Goal: Information Seeking & Learning: Learn about a topic

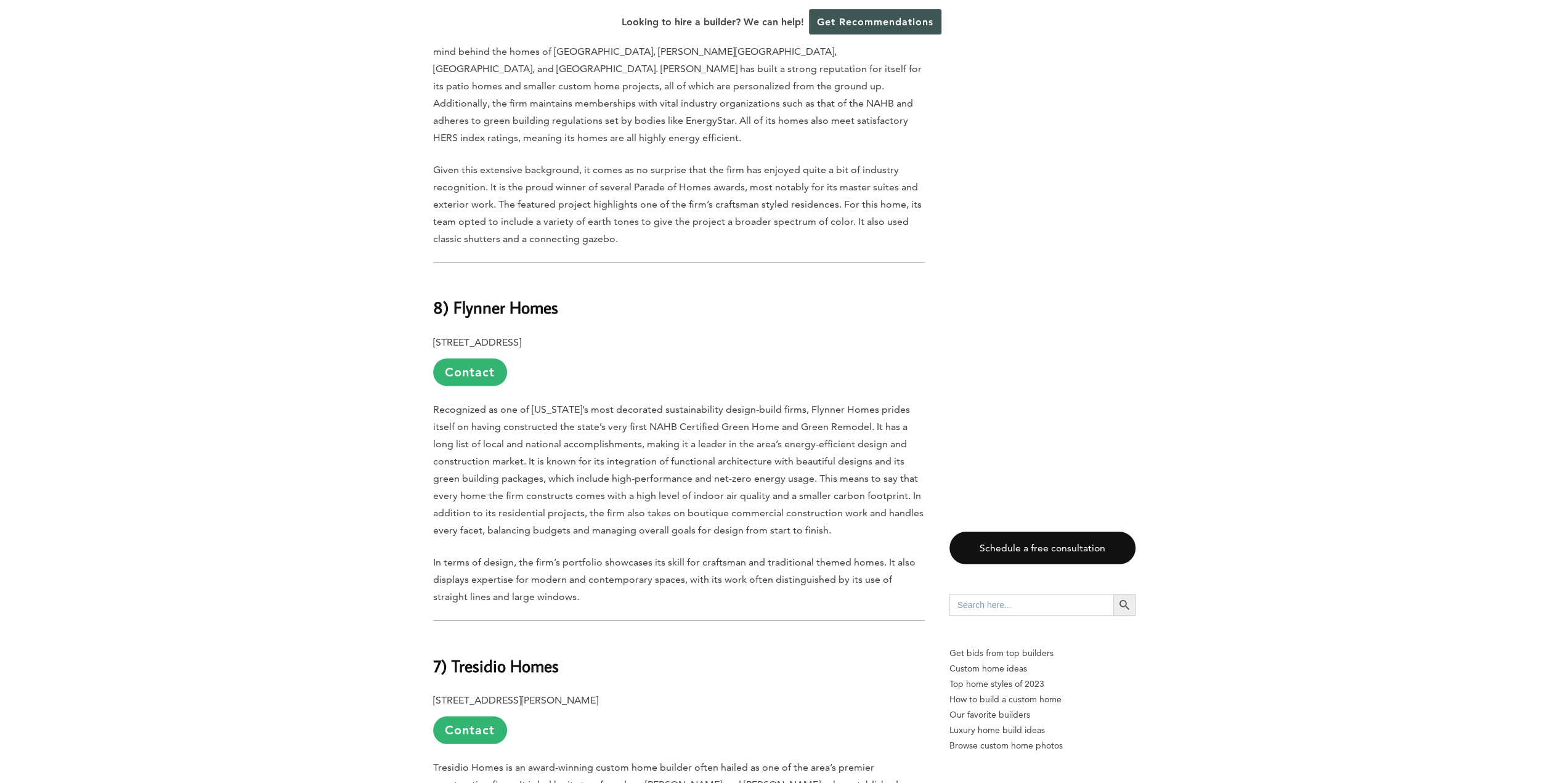
scroll to position [3327, 0]
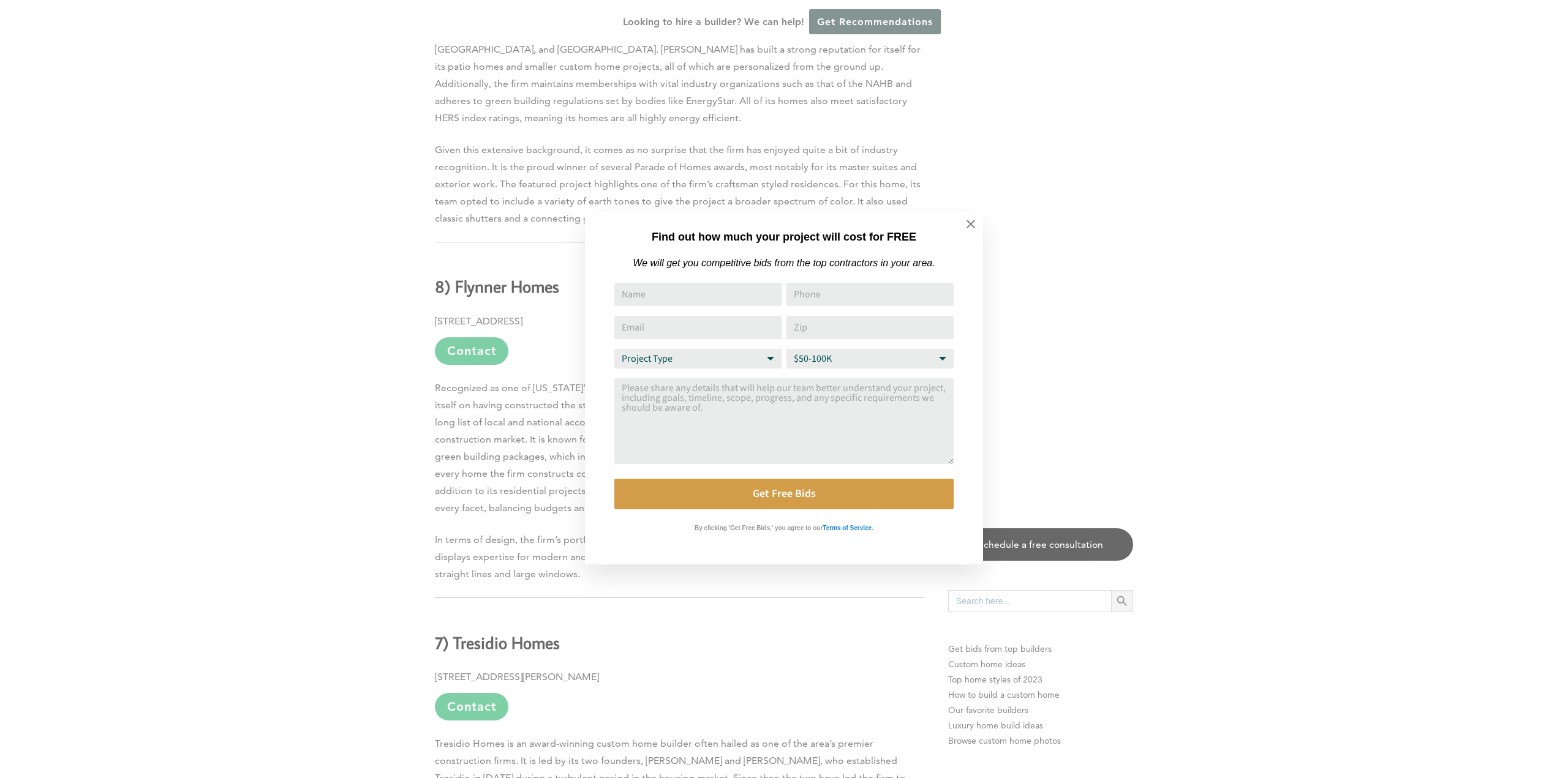
click at [256, 489] on div "Find out how much your project will cost for FREE We will get you competitive b…" at bounding box center [784, 389] width 1568 height 778
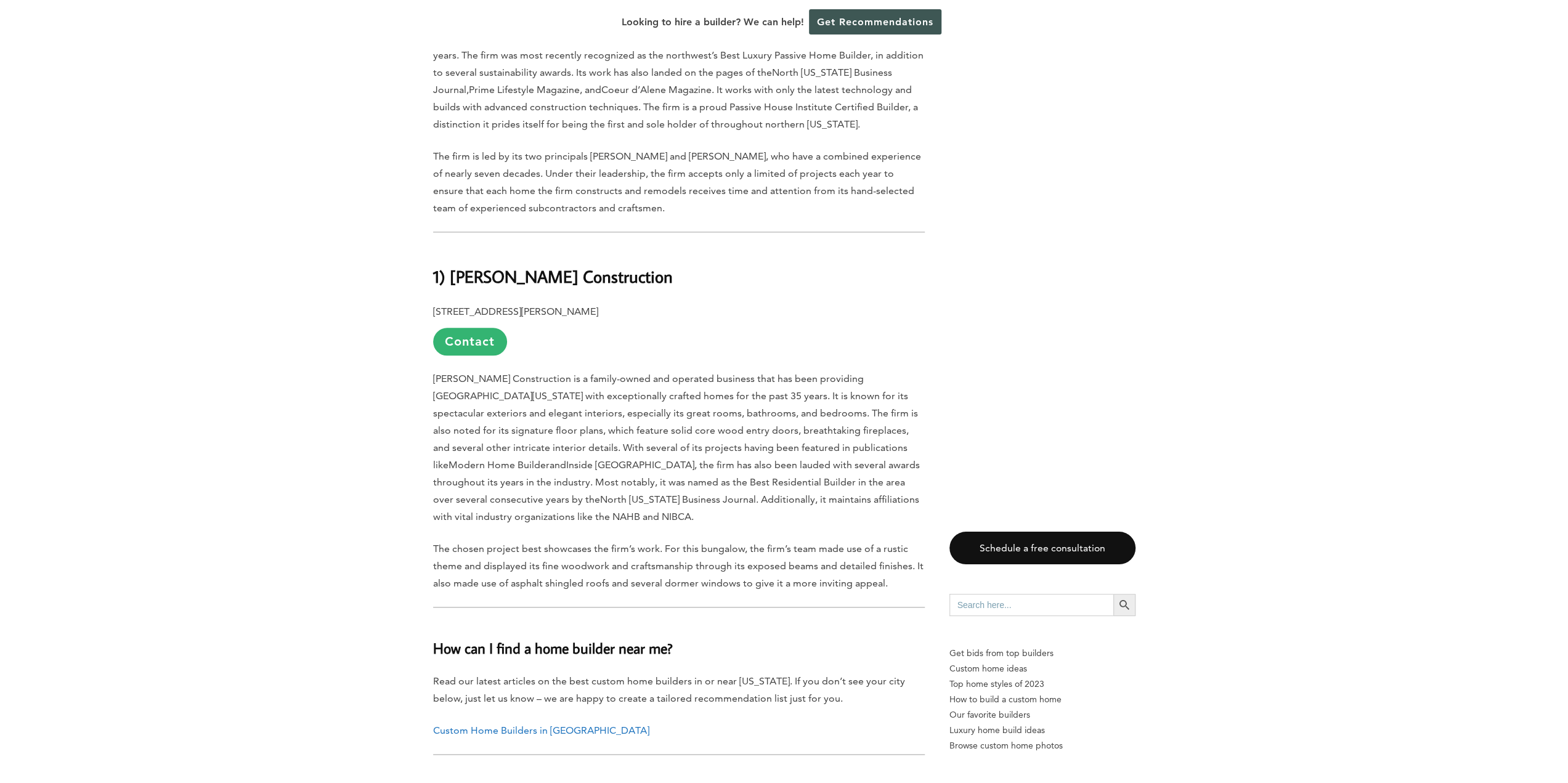
scroll to position [5983, 0]
drag, startPoint x: 630, startPoint y: 241, endPoint x: 452, endPoint y: 248, distance: 178.1
click at [452, 249] on h2 "1) [PERSON_NAME] Construction" at bounding box center [679, 269] width 492 height 43
copy b "[PERSON_NAME] Construction"
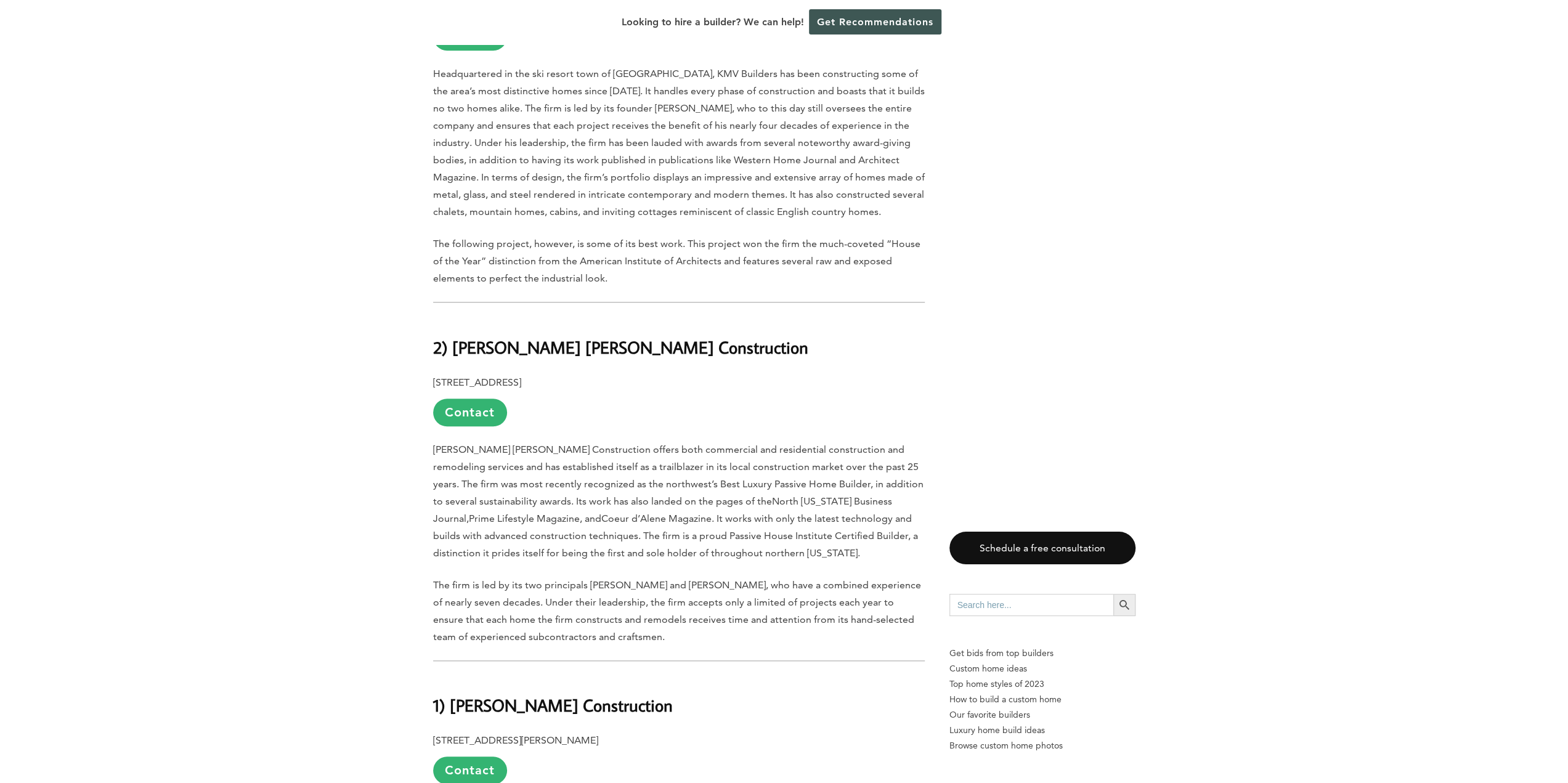
scroll to position [5552, 0]
click at [655, 340] on b "2) [PERSON_NAME] [PERSON_NAME] Construction" at bounding box center [621, 351] width 375 height 22
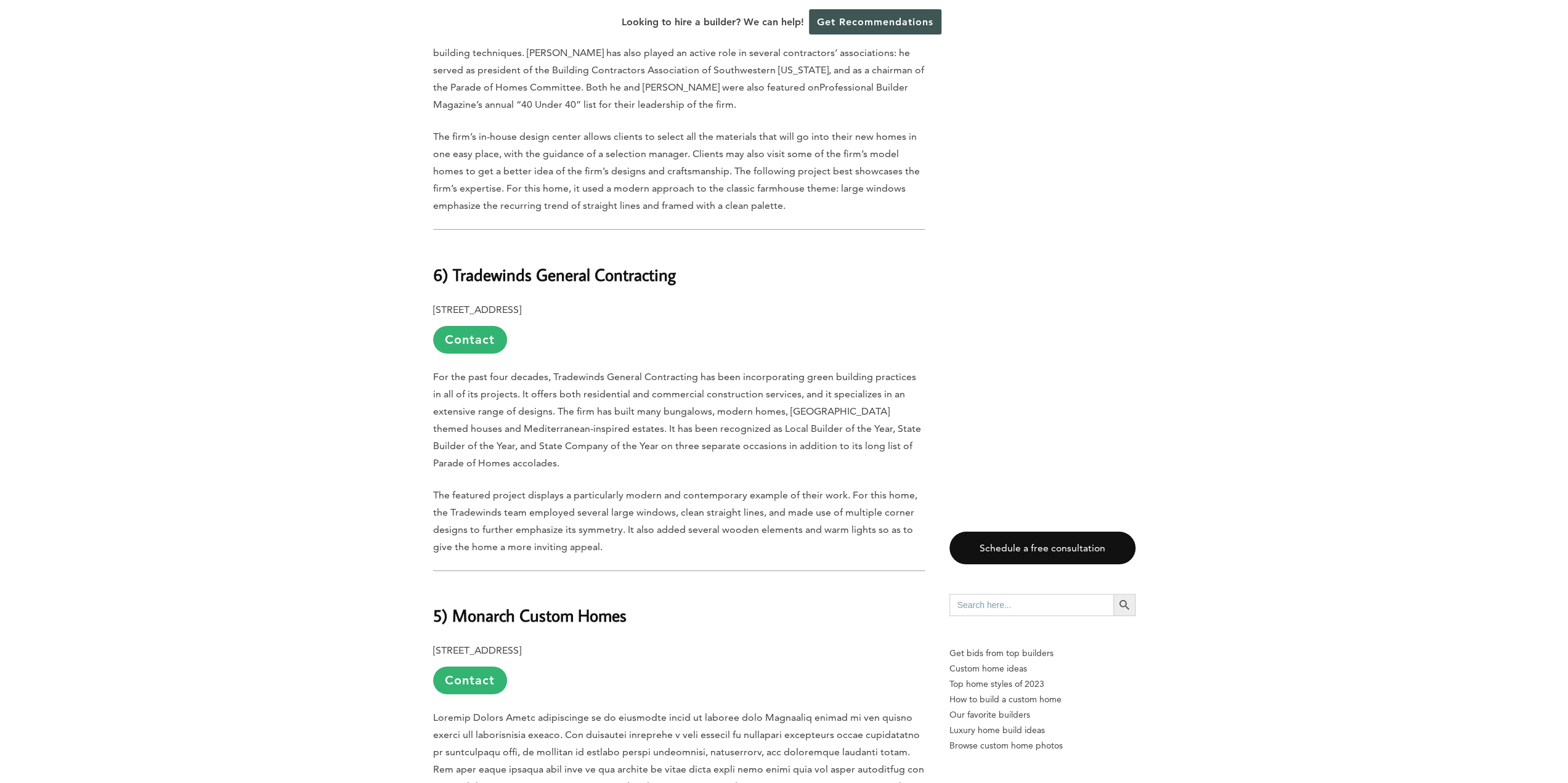
scroll to position [4012, 0]
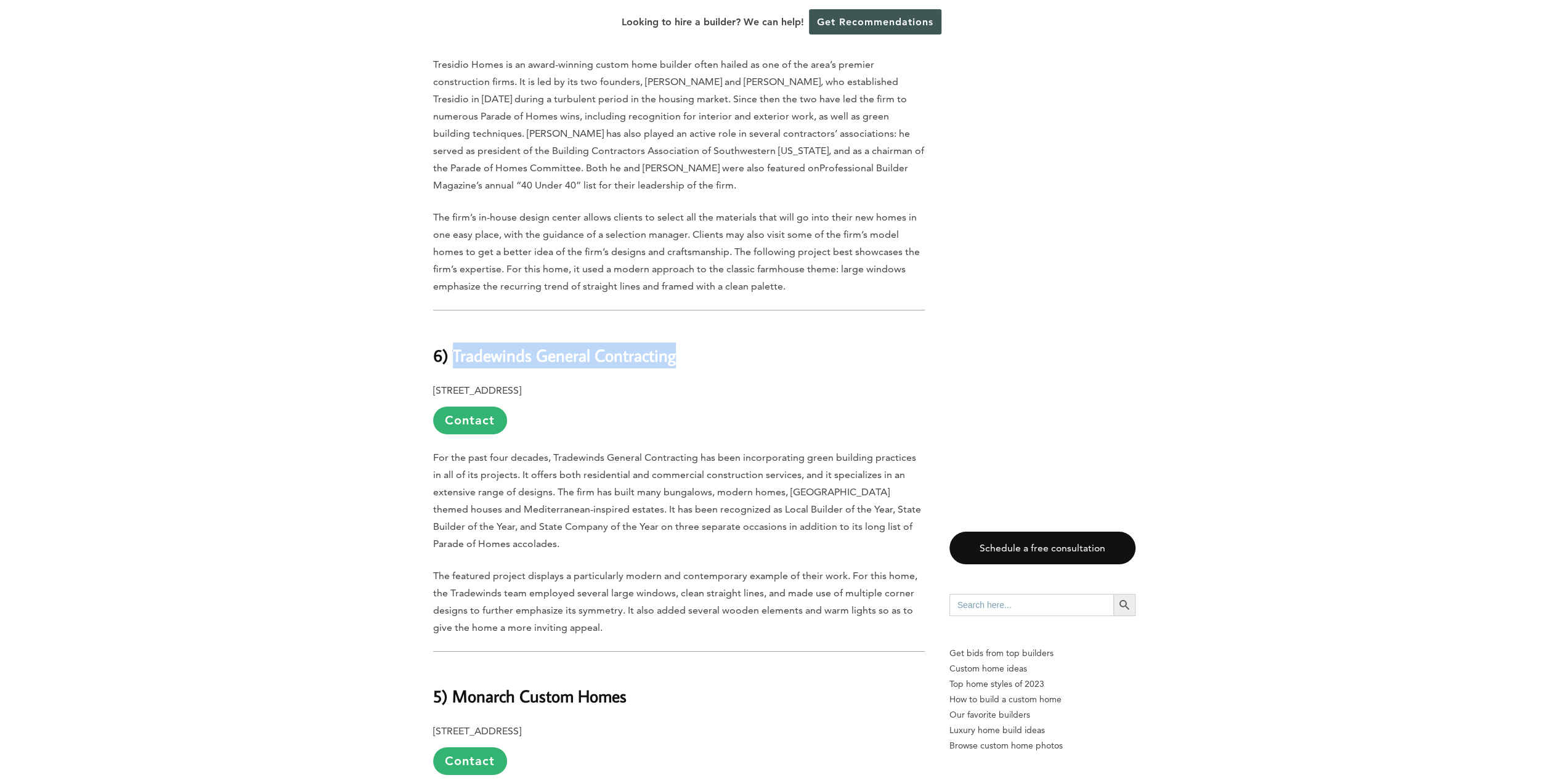
drag, startPoint x: 676, startPoint y: 327, endPoint x: 456, endPoint y: 329, distance: 220.0
click at [456, 329] on h2 "6) Tradewinds General Contracting" at bounding box center [679, 346] width 492 height 43
copy b "Tradewinds General Contracting"
click at [717, 382] on p "[STREET_ADDRESS] Contact" at bounding box center [679, 408] width 492 height 52
drag, startPoint x: 679, startPoint y: 320, endPoint x: 476, endPoint y: 335, distance: 203.6
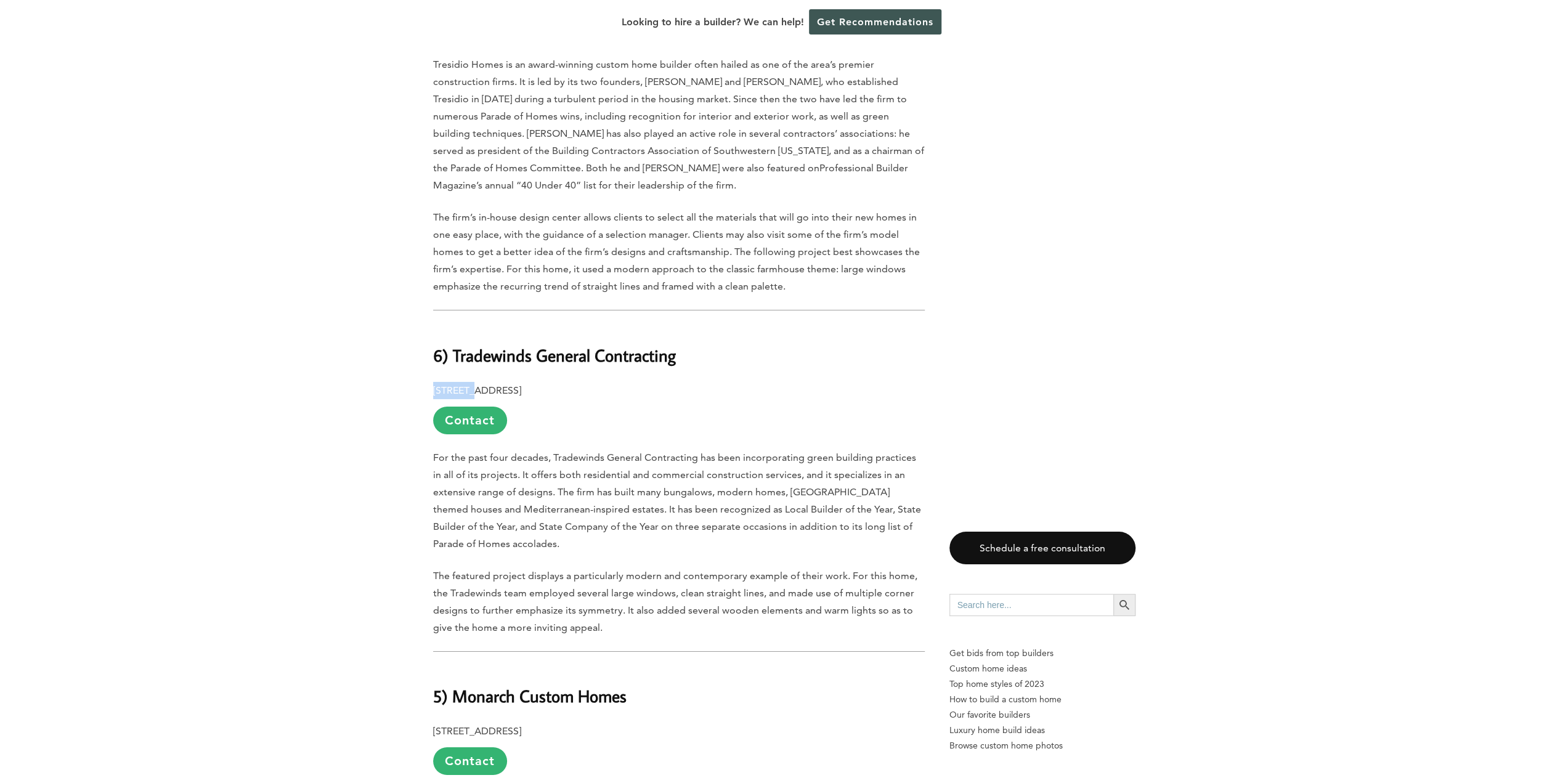
click at [474, 335] on div "Last updated on [DATE] 04:29 am Known for its mountainous landscapes and outdoo…" at bounding box center [679, 31] width 492 height 6788
click at [727, 325] on h2 "6) Tradewinds General Contracting" at bounding box center [679, 346] width 492 height 43
drag, startPoint x: 660, startPoint y: 323, endPoint x: 458, endPoint y: 323, distance: 202.0
click at [458, 325] on h2 "6) Tradewinds General Contracting" at bounding box center [679, 346] width 492 height 43
click at [683, 325] on h2 "6) Tradewinds General Contracting" at bounding box center [679, 346] width 492 height 43
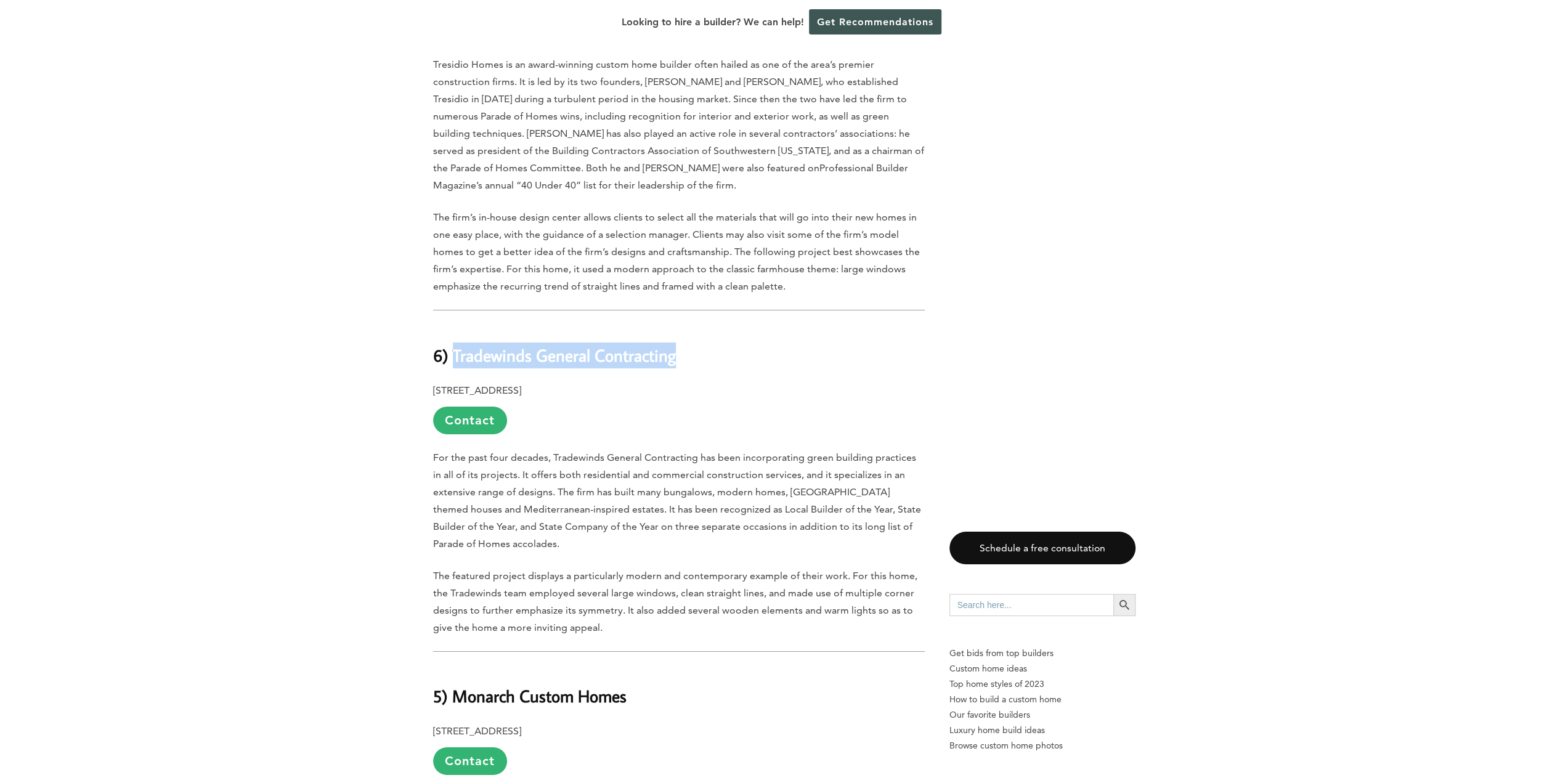
drag, startPoint x: 685, startPoint y: 323, endPoint x: 453, endPoint y: 331, distance: 232.1
click at [453, 331] on h2 "6) Tradewinds General Contracting" at bounding box center [679, 346] width 492 height 43
copy b "Tradewinds General Contracting"
click at [777, 391] on p "[STREET_ADDRESS] Contact" at bounding box center [679, 408] width 492 height 52
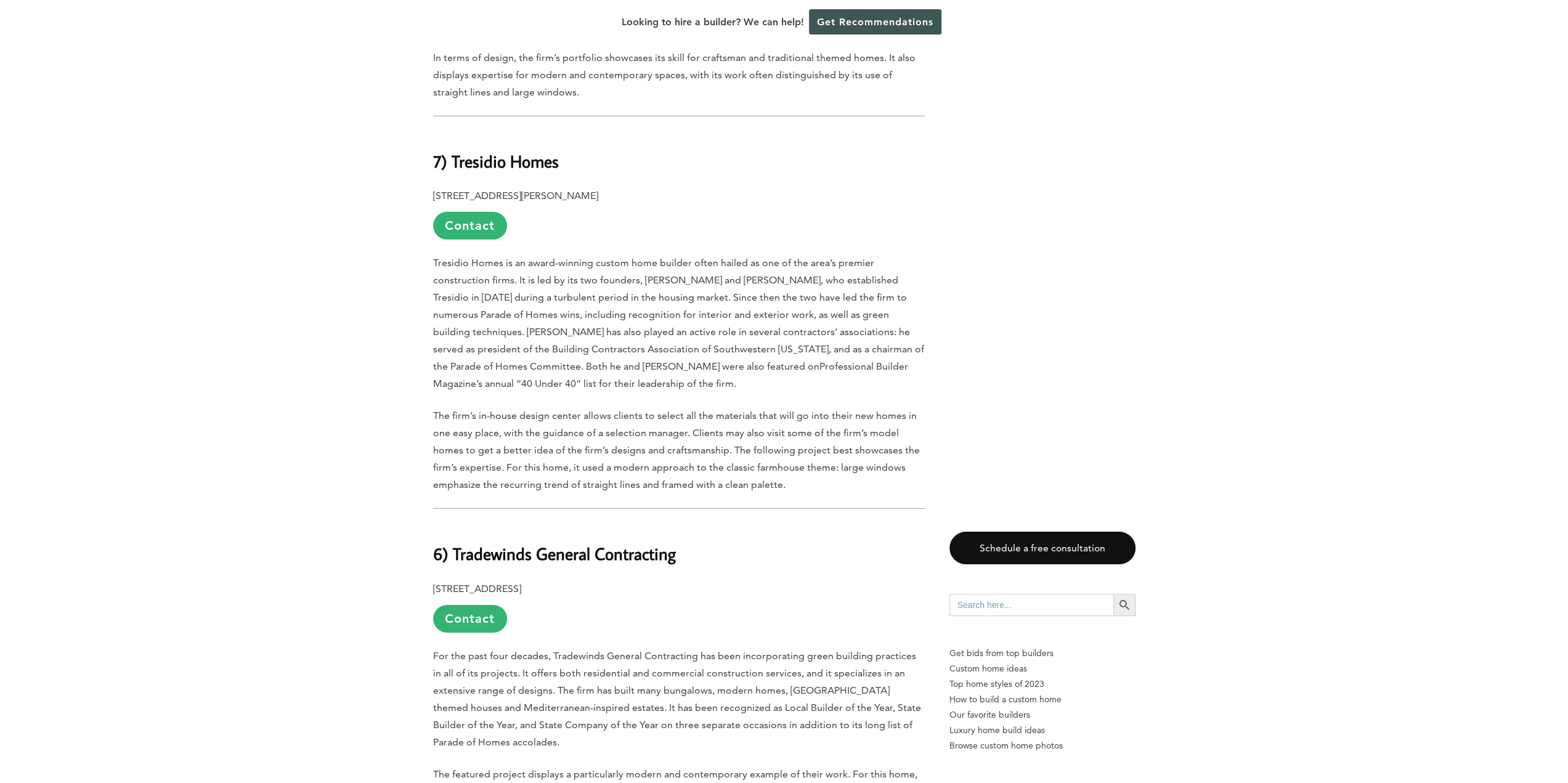
scroll to position [3642, 0]
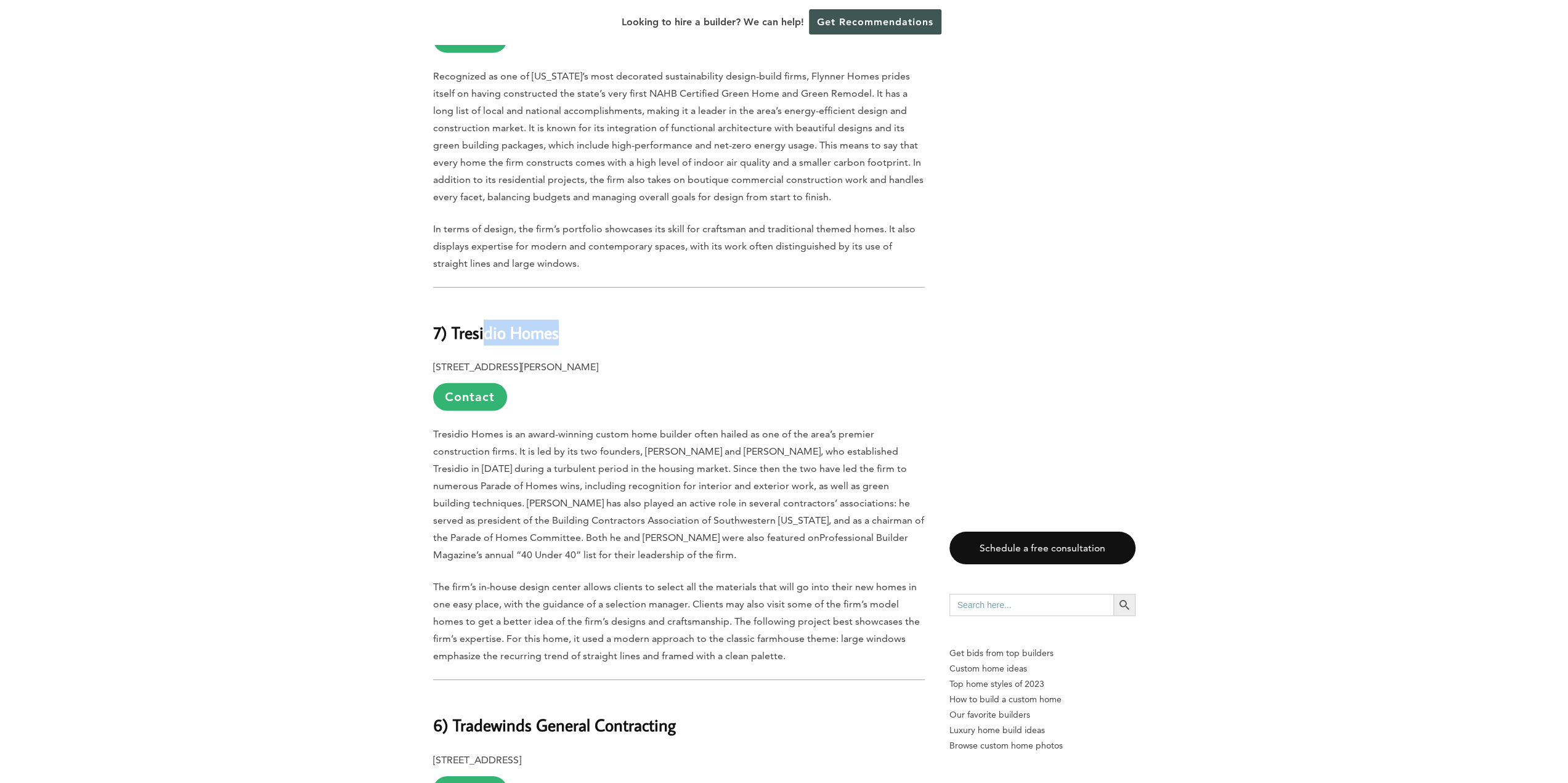
drag, startPoint x: 563, startPoint y: 299, endPoint x: 486, endPoint y: 303, distance: 77.1
click at [486, 303] on h2 "7) Tresidio Homes" at bounding box center [679, 323] width 492 height 43
click at [750, 372] on p "[STREET_ADDRESS][PERSON_NAME] Contact" at bounding box center [679, 385] width 492 height 52
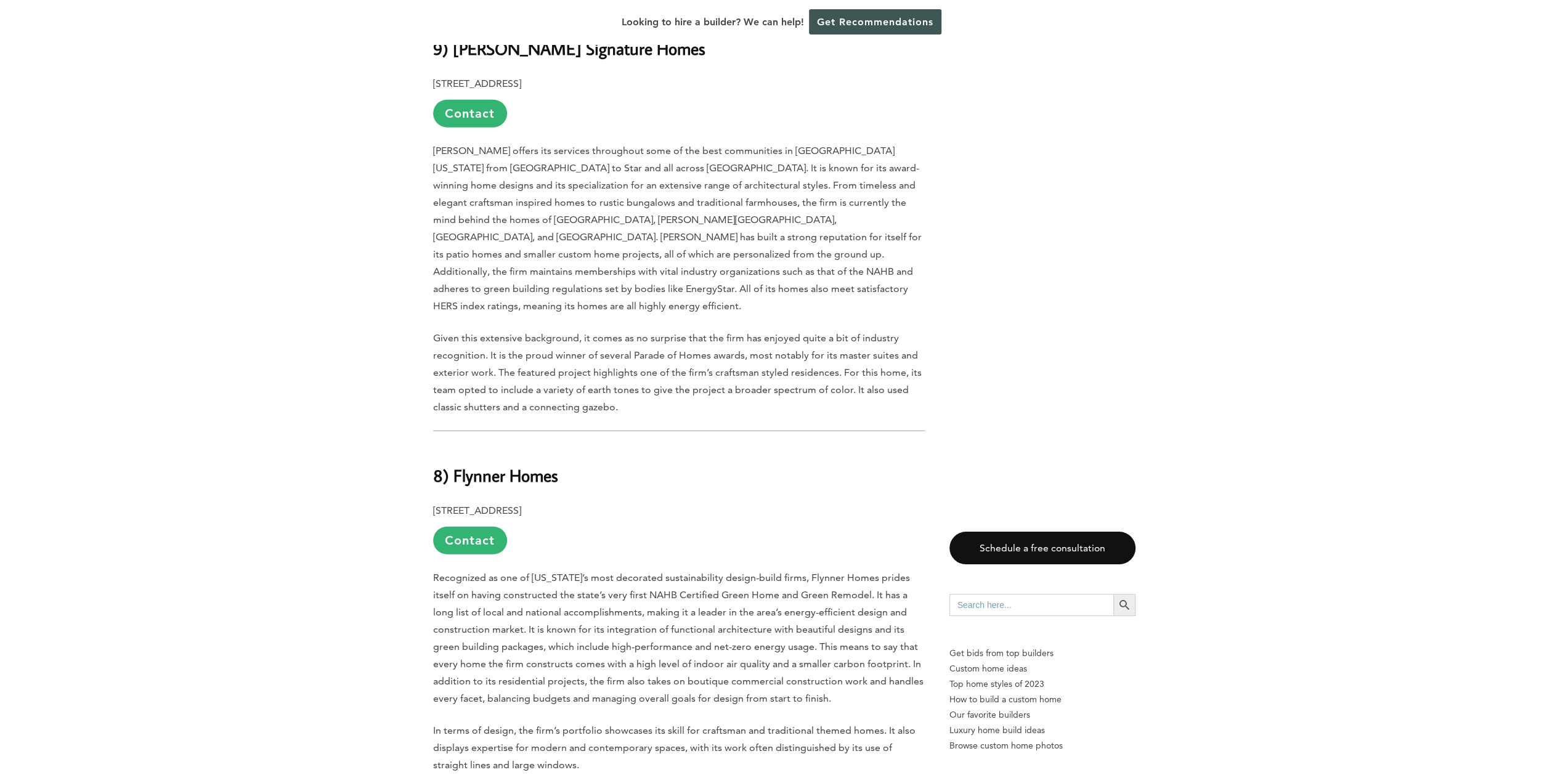
scroll to position [2964, 0]
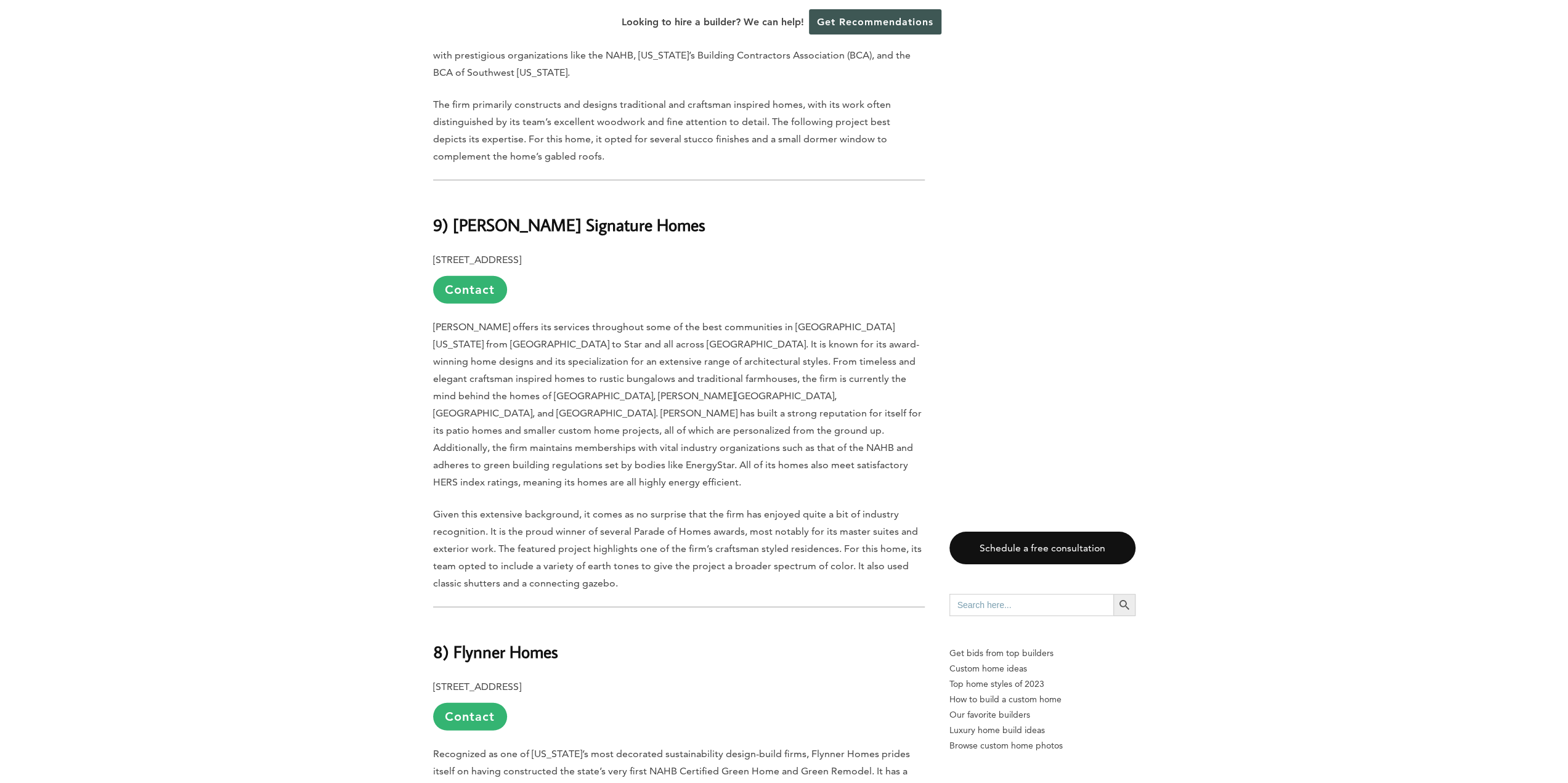
click at [658, 208] on h2 "9) [PERSON_NAME] Signature Homes" at bounding box center [679, 216] width 492 height 43
drag, startPoint x: 658, startPoint y: 208, endPoint x: 451, endPoint y: 210, distance: 207.0
click at [451, 210] on h2 "9) [PERSON_NAME] Signature Homes" at bounding box center [679, 216] width 492 height 43
copy b "[PERSON_NAME] Signature Homes"
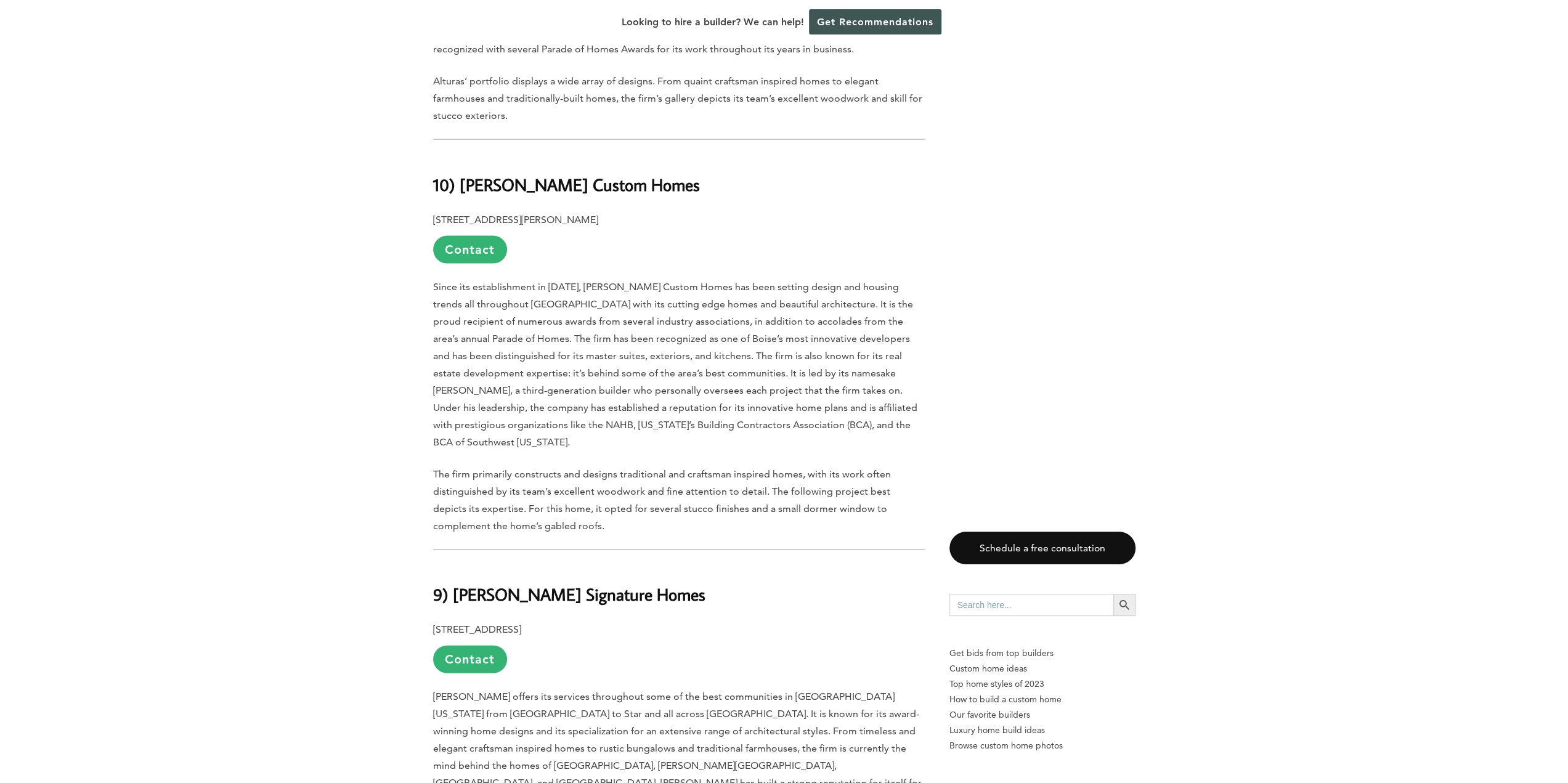
click at [604, 294] on p "Since its establishment in [DATE], [PERSON_NAME] Custom Homes has been setting …" at bounding box center [679, 364] width 492 height 173
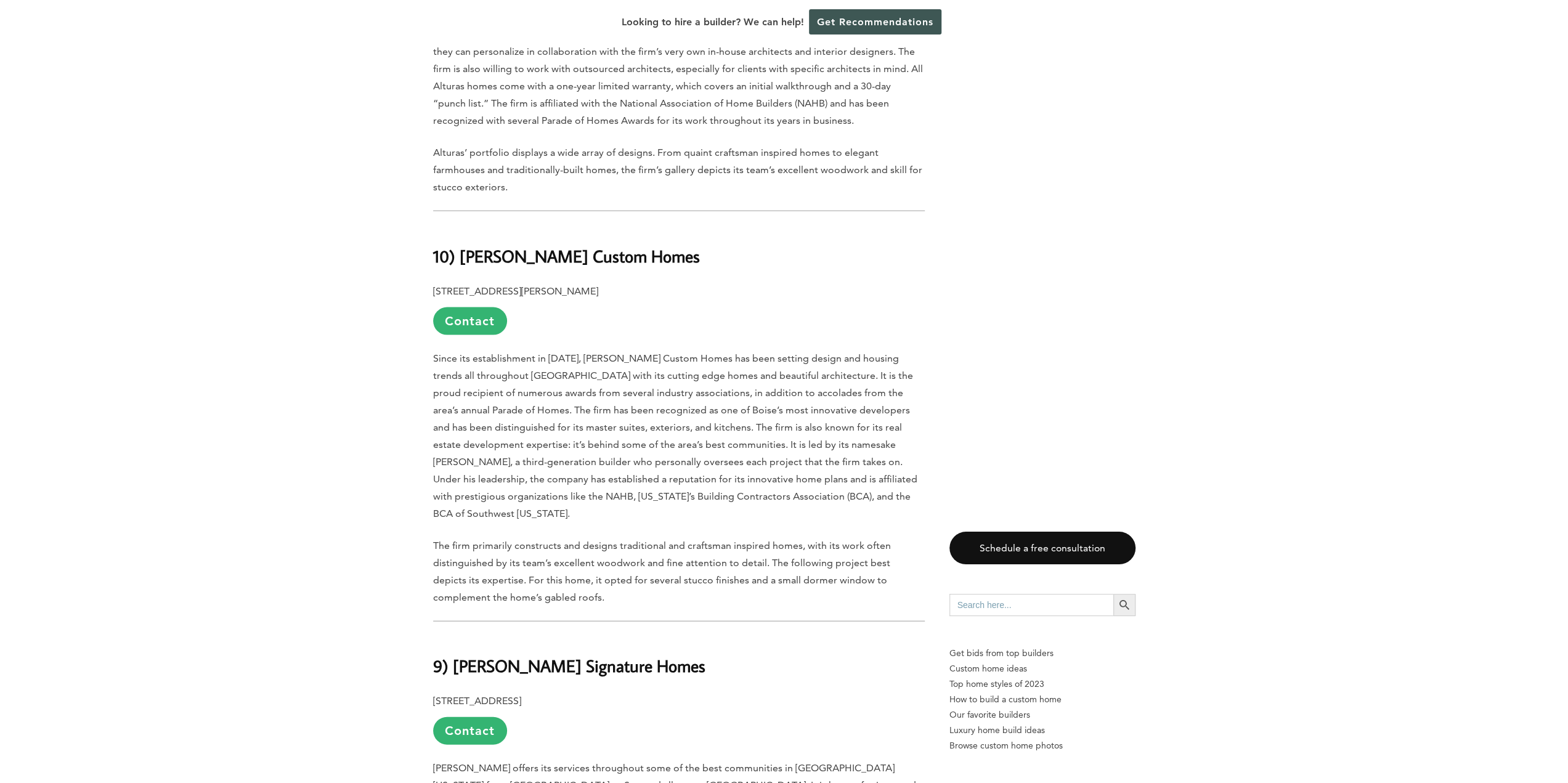
scroll to position [2471, 0]
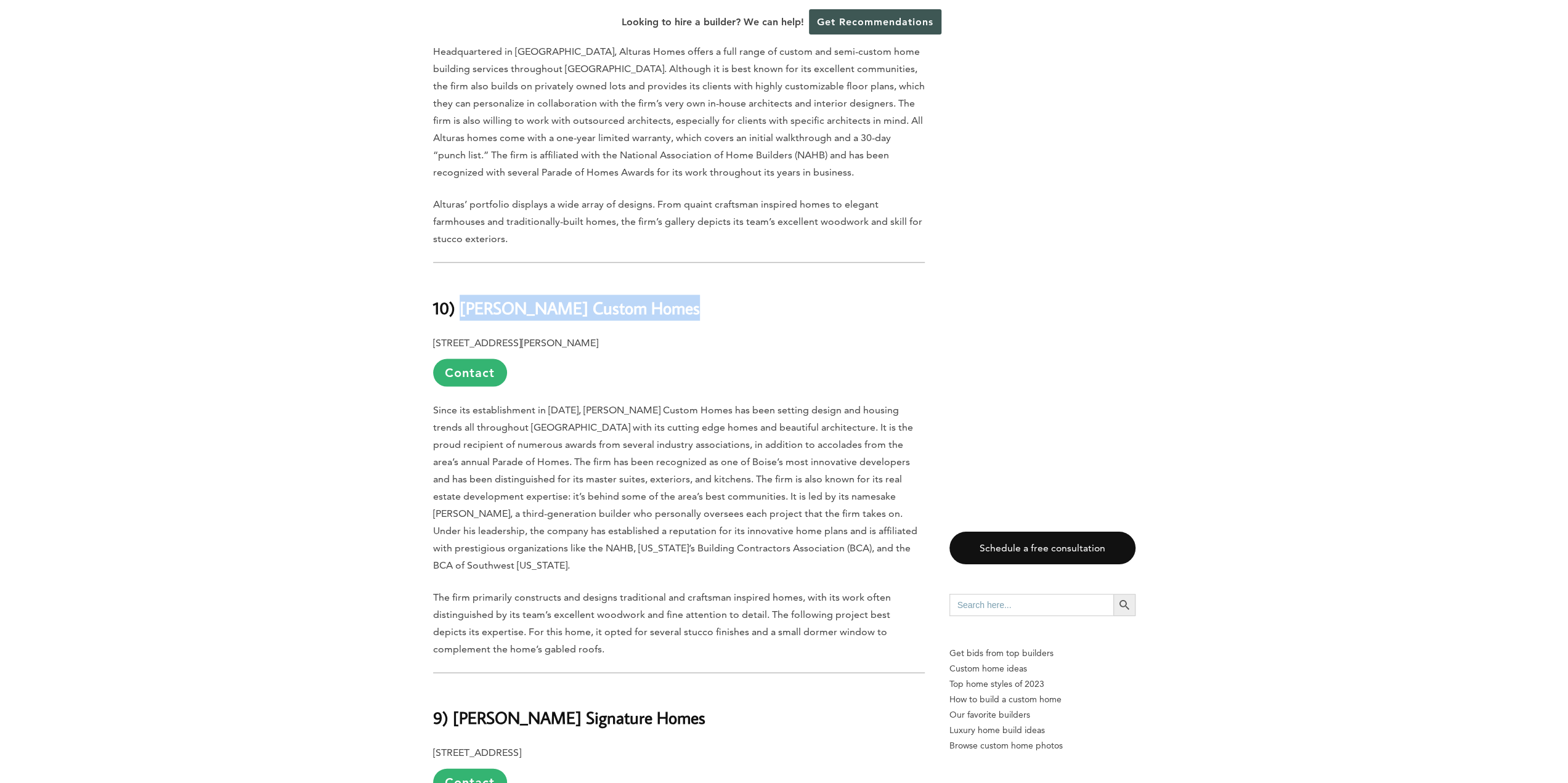
drag, startPoint x: 676, startPoint y: 309, endPoint x: 459, endPoint y: 311, distance: 217.0
click at [459, 311] on h2 "10) [PERSON_NAME] Custom Homes" at bounding box center [679, 299] width 492 height 43
copy b "[PERSON_NAME] Custom Homes"
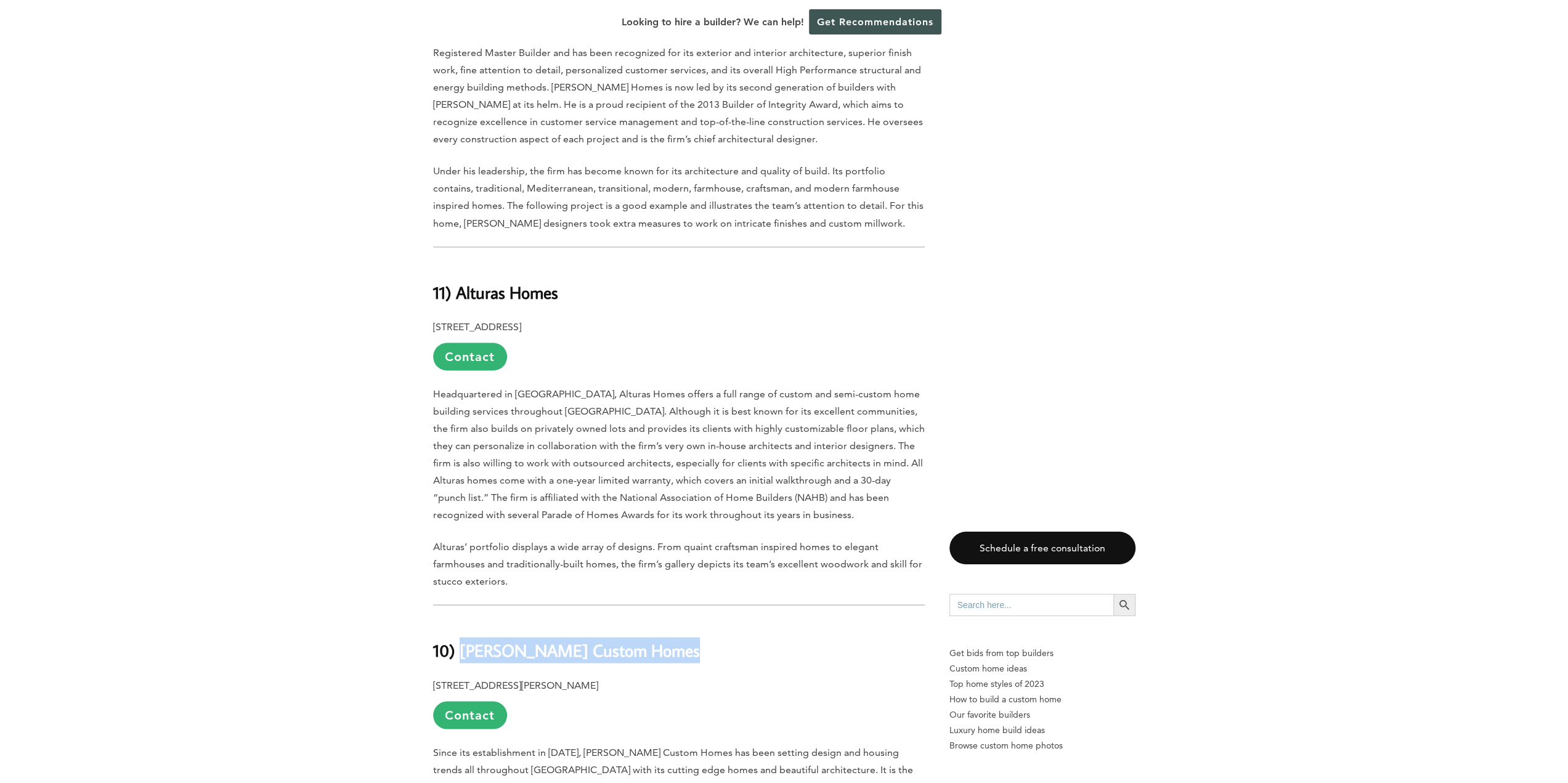
scroll to position [2101, 0]
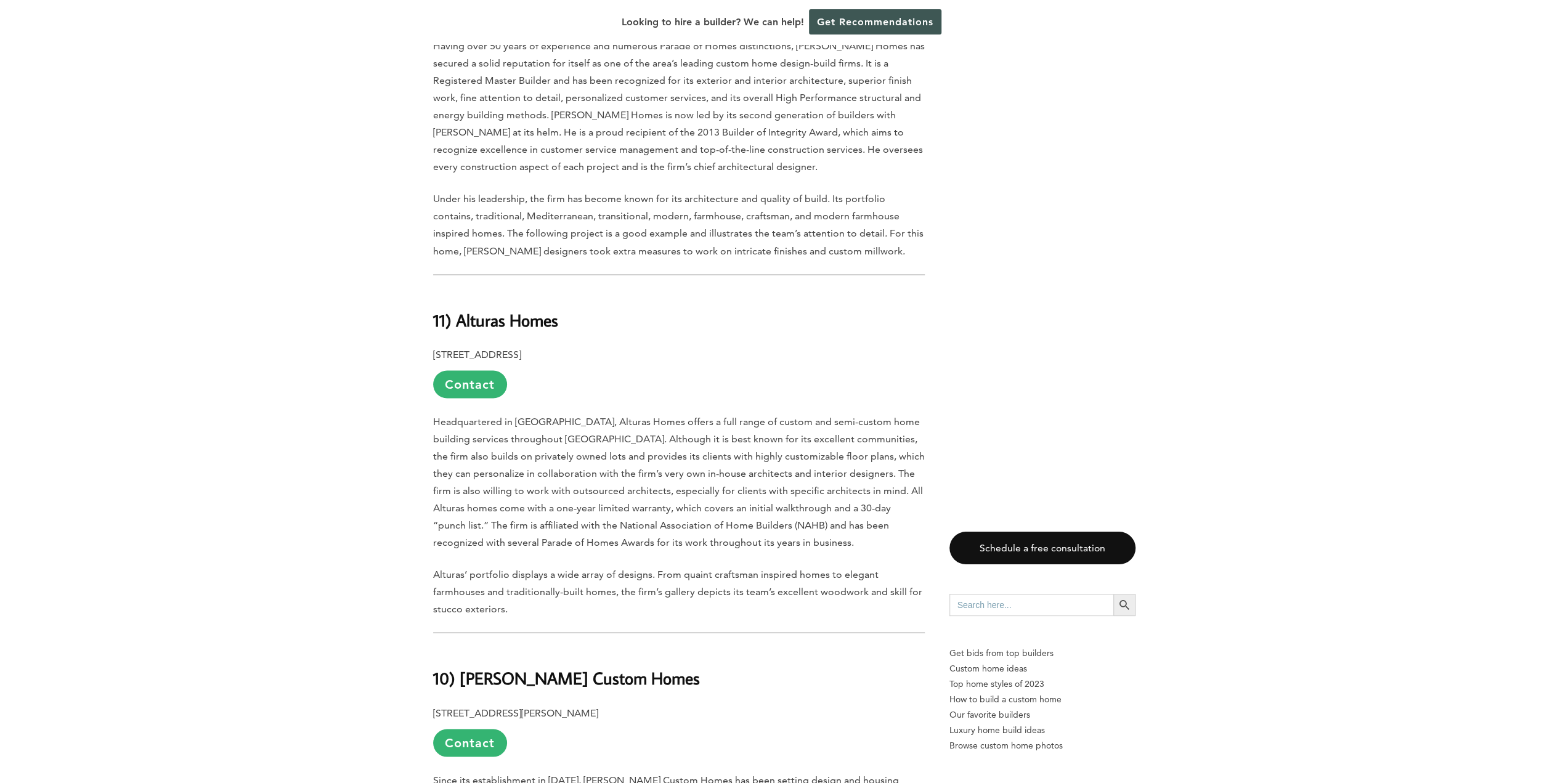
click at [569, 330] on h2 "11) Alturas Homes" at bounding box center [679, 310] width 492 height 43
drag, startPoint x: 560, startPoint y: 318, endPoint x: 455, endPoint y: 329, distance: 105.6
click at [455, 329] on h2 "11) Alturas Homes" at bounding box center [679, 310] width 492 height 43
copy b "Alturas Homes"
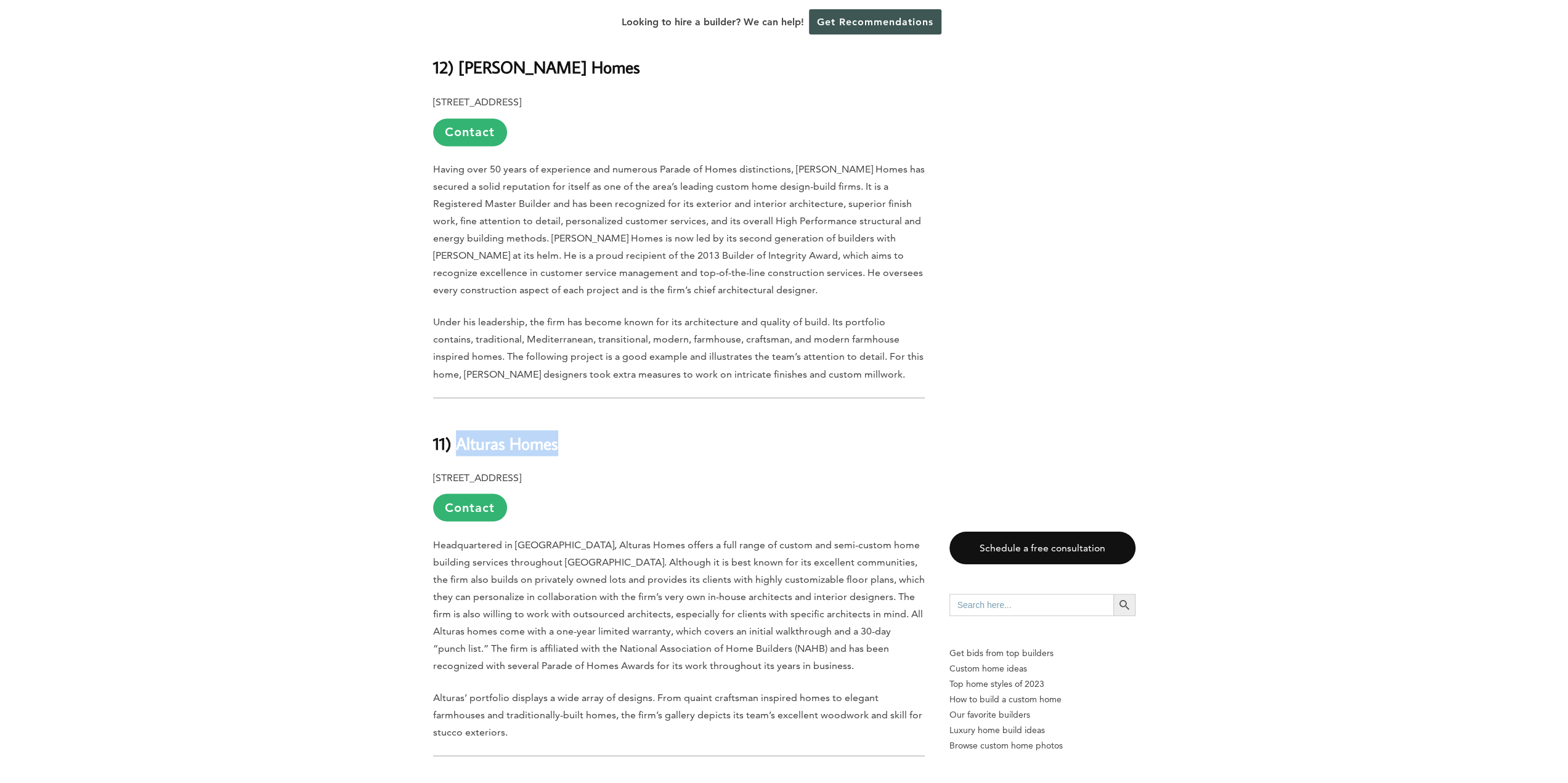
scroll to position [1855, 0]
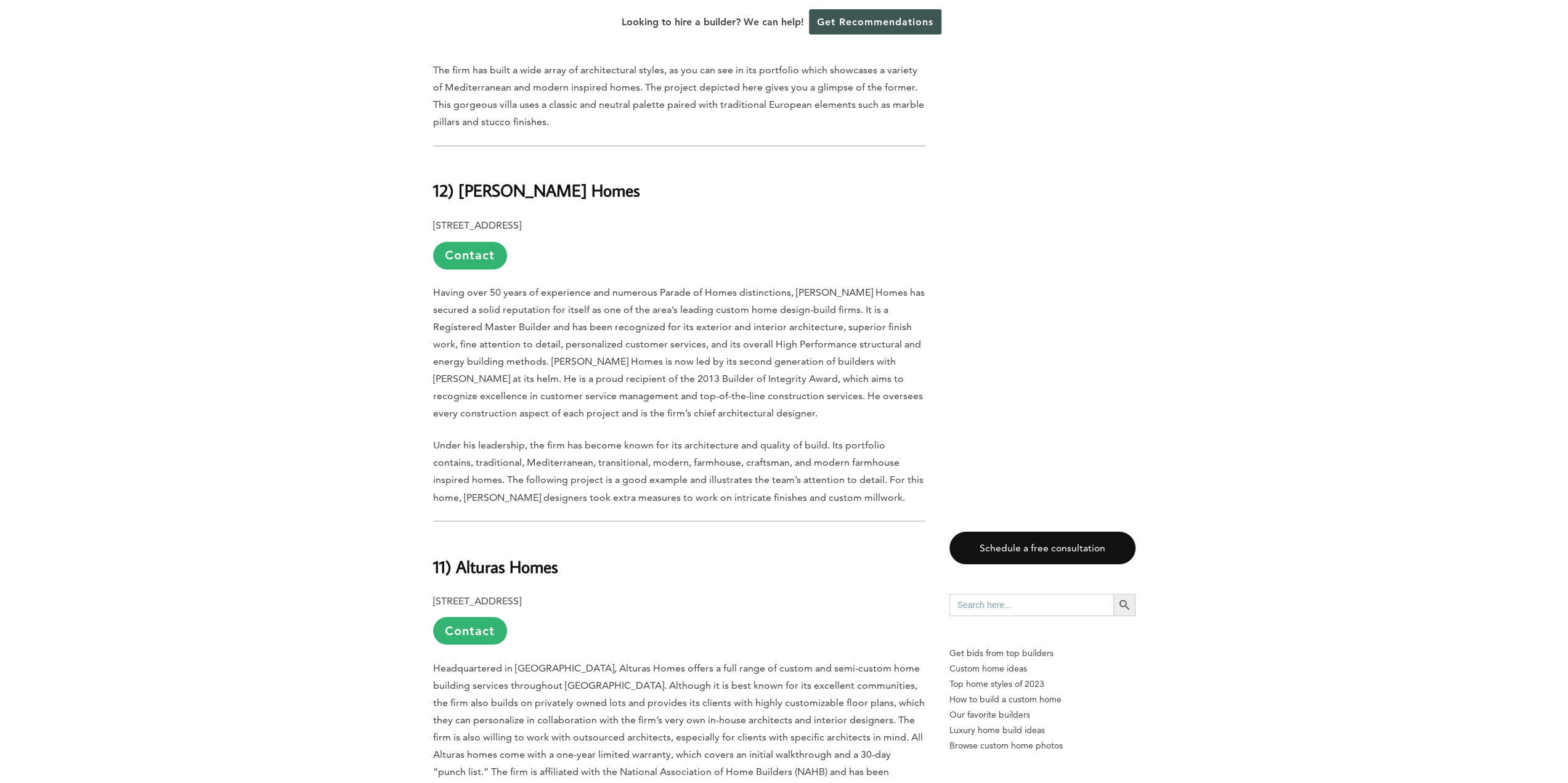
click at [641, 298] on p "Having over 50 years of experience and numerous Parade of Homes distinctions, […" at bounding box center [679, 353] width 492 height 138
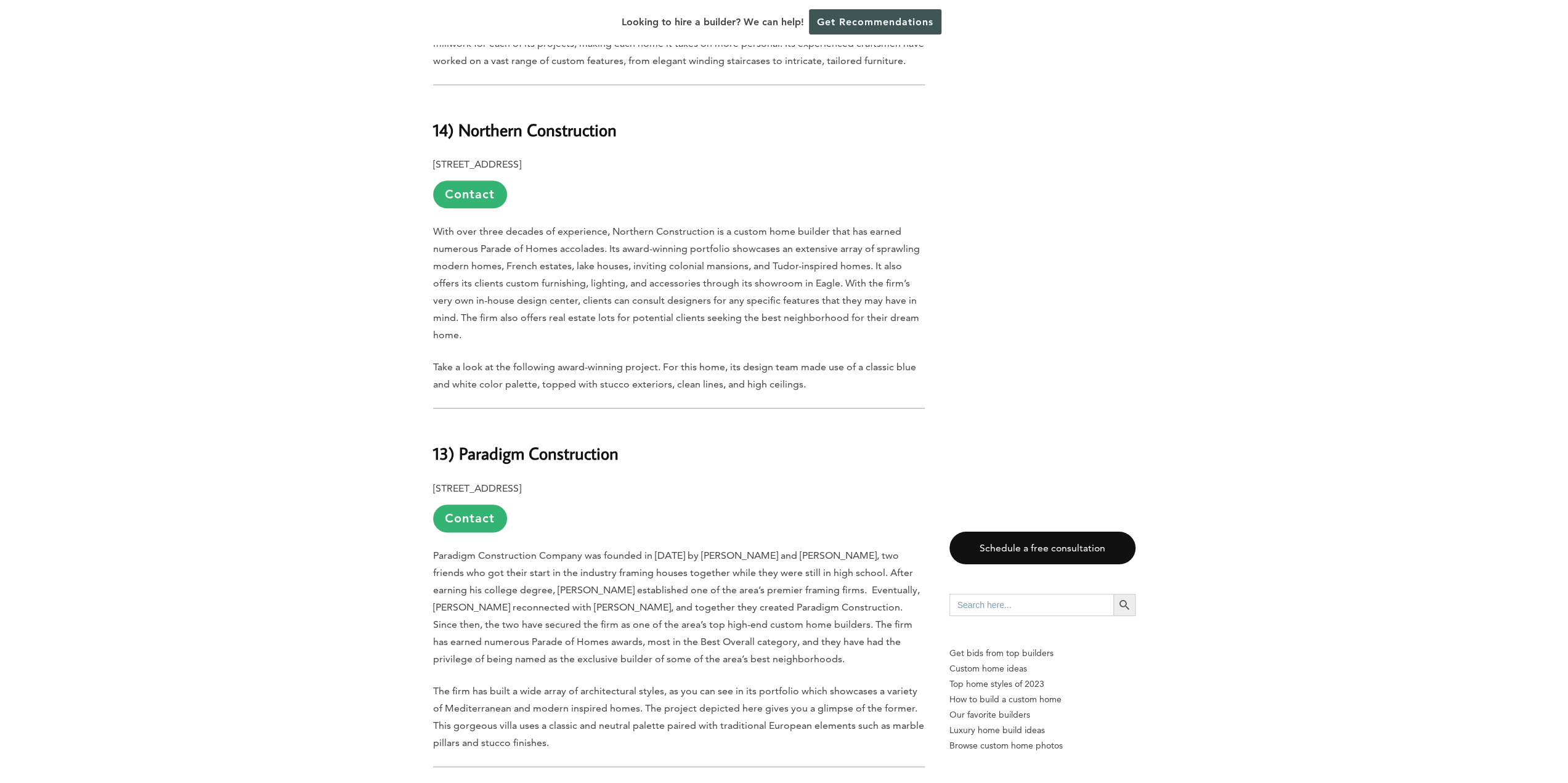
scroll to position [1239, 0]
